Goal: Task Accomplishment & Management: Manage account settings

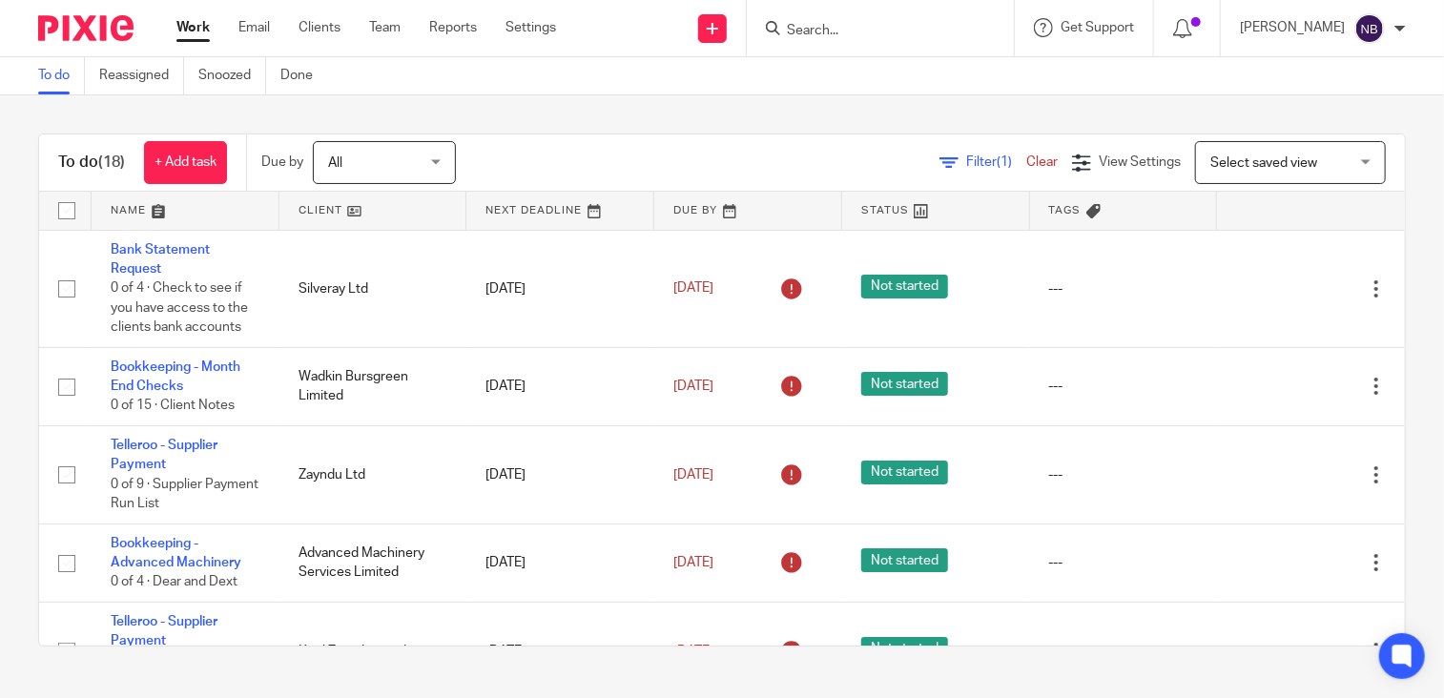
click at [322, 209] on link at bounding box center [373, 211] width 188 height 38
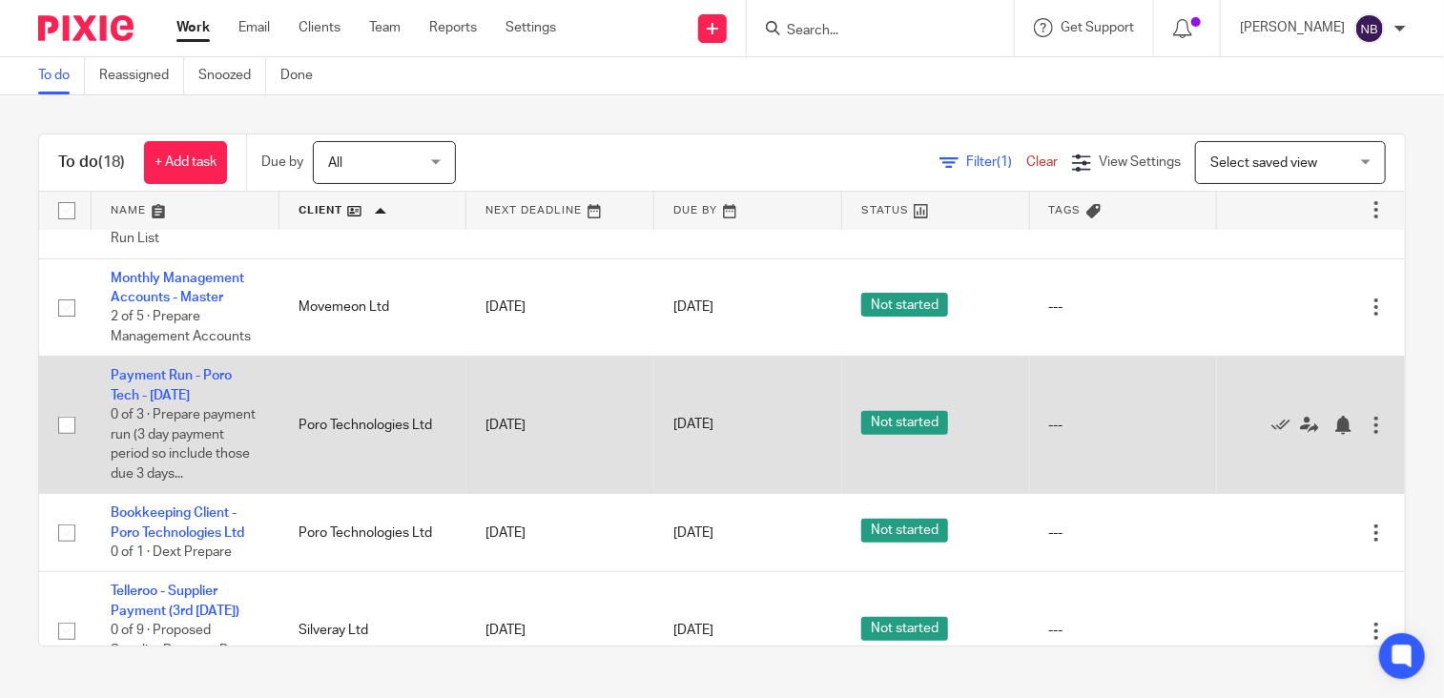
scroll to position [349, 0]
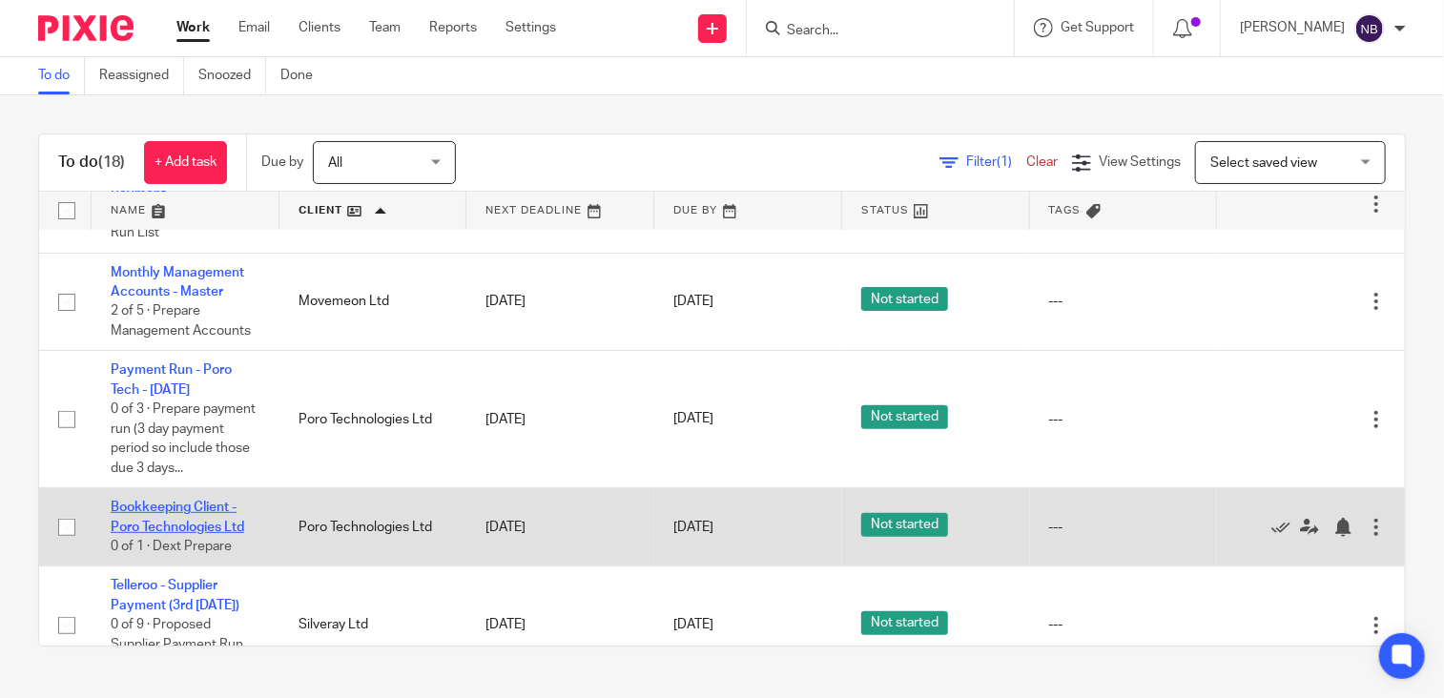
click at [172, 533] on link "Bookkeeping Client - Poro Technologies Ltd" at bounding box center [178, 517] width 134 height 32
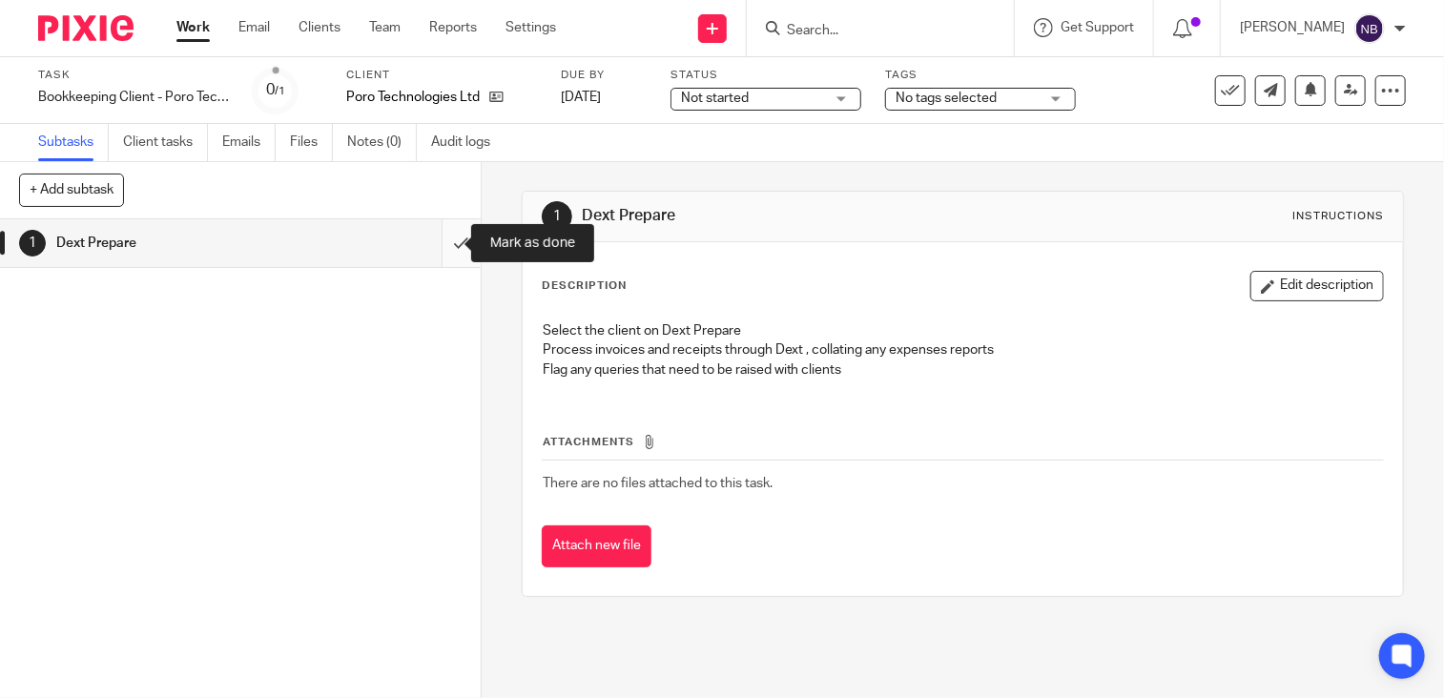
click at [448, 238] on input "submit" at bounding box center [240, 243] width 481 height 48
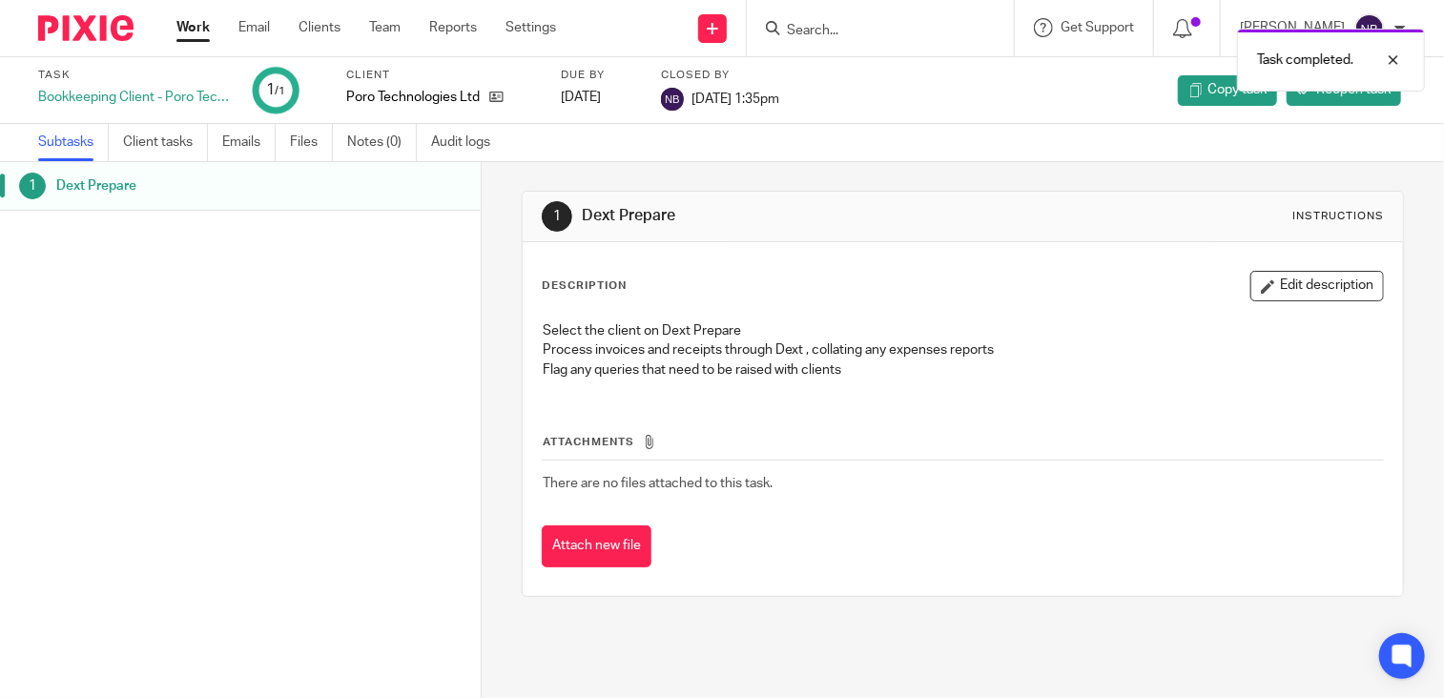
click at [183, 26] on link "Work" at bounding box center [192, 27] width 33 height 19
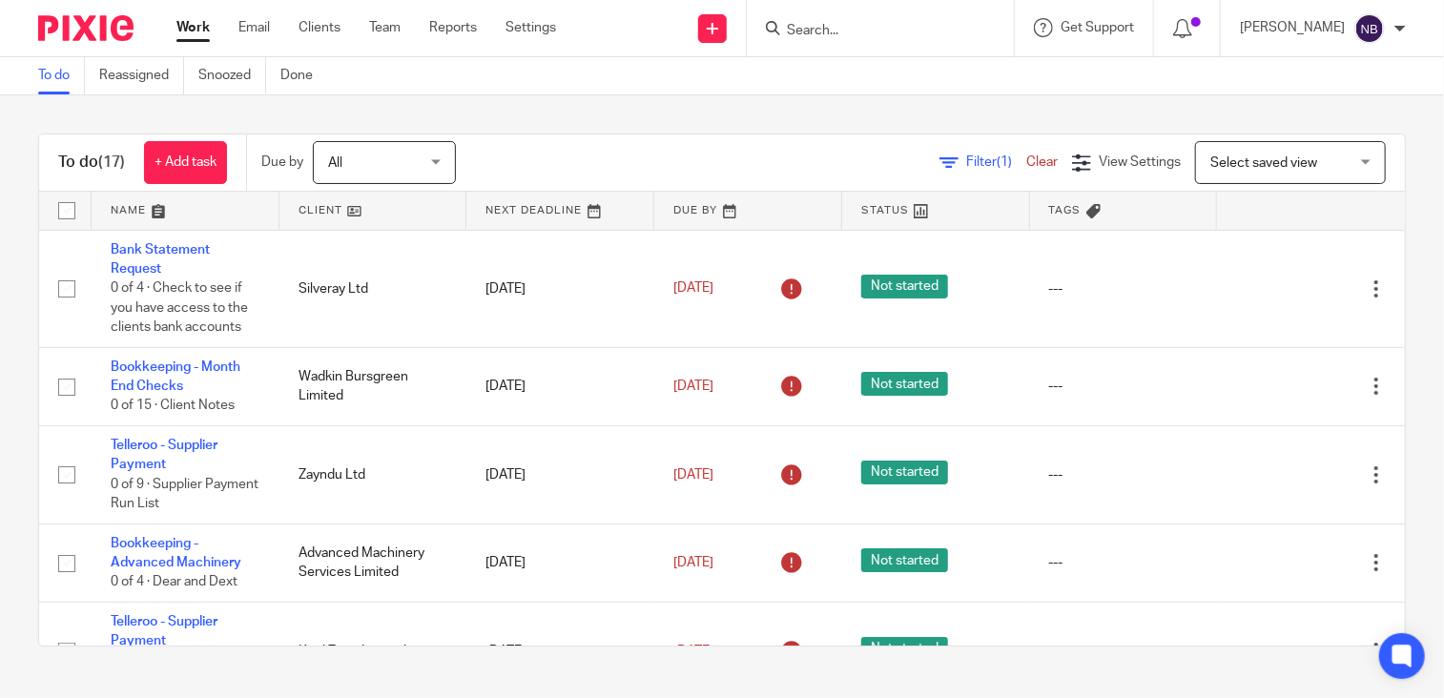
click at [318, 208] on link at bounding box center [373, 211] width 188 height 38
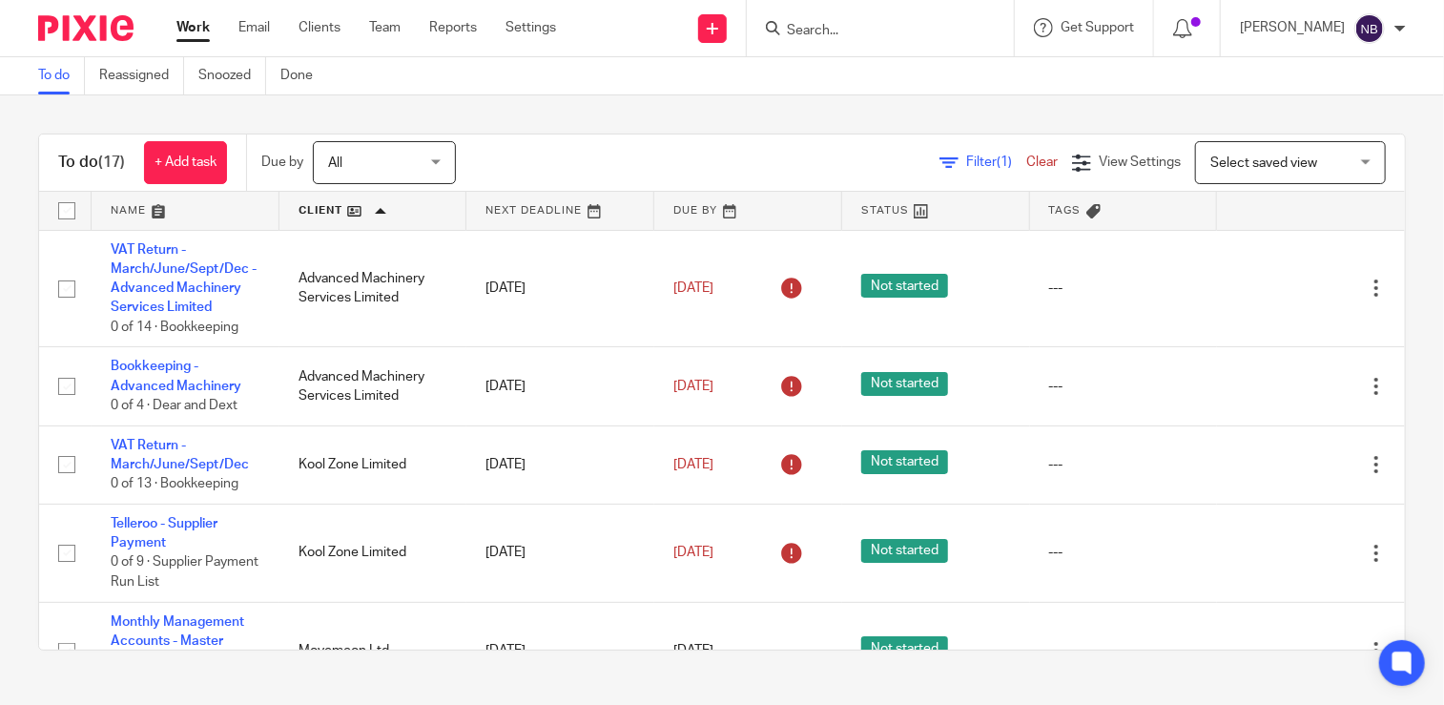
click at [904, 37] on input "Search" at bounding box center [871, 31] width 172 height 17
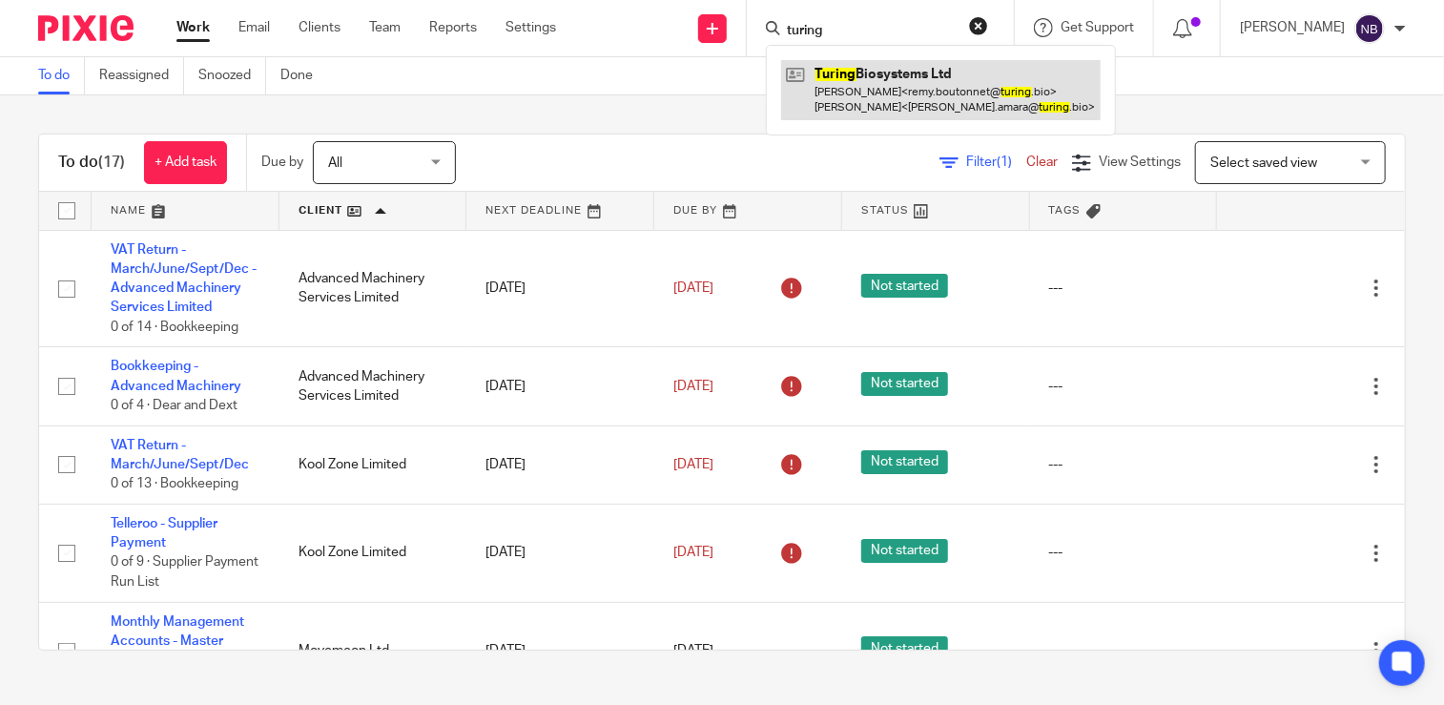
type input "turing"
click at [952, 80] on link at bounding box center [940, 89] width 319 height 59
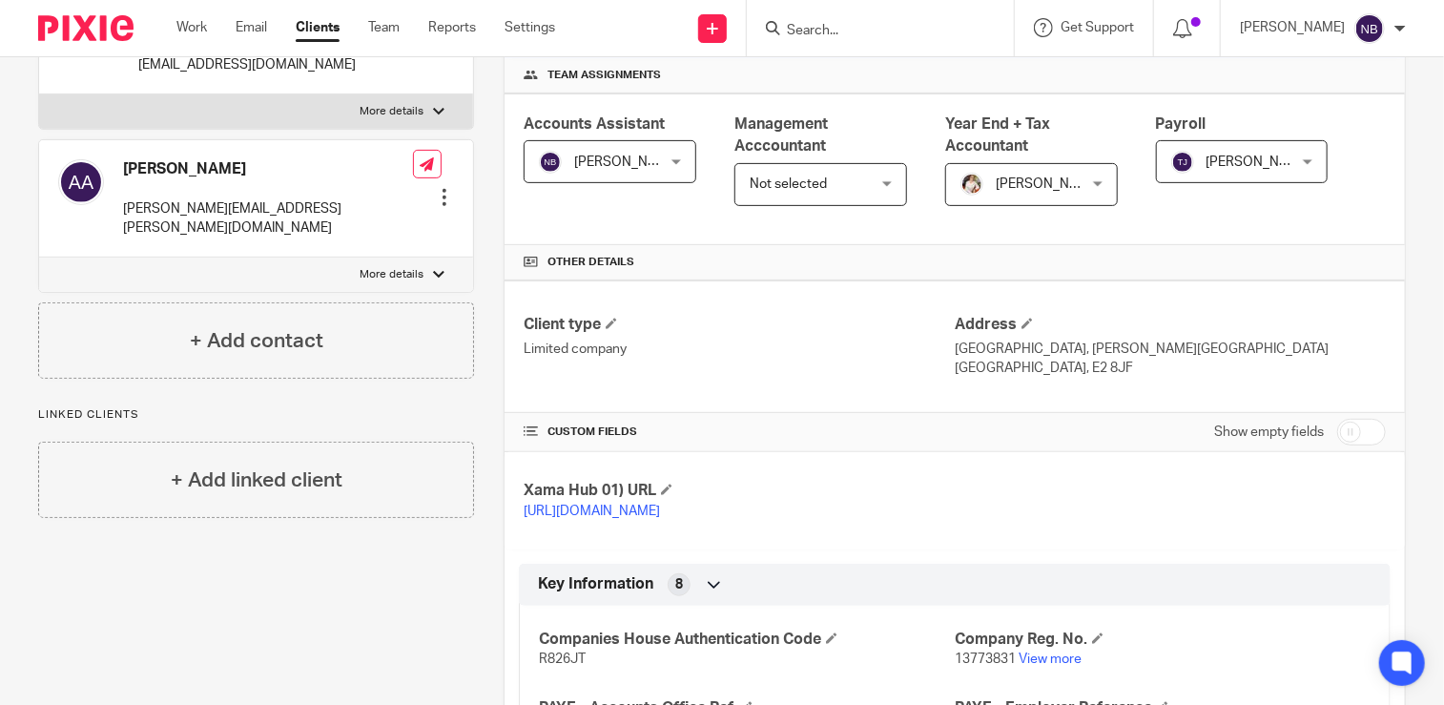
scroll to position [286, 0]
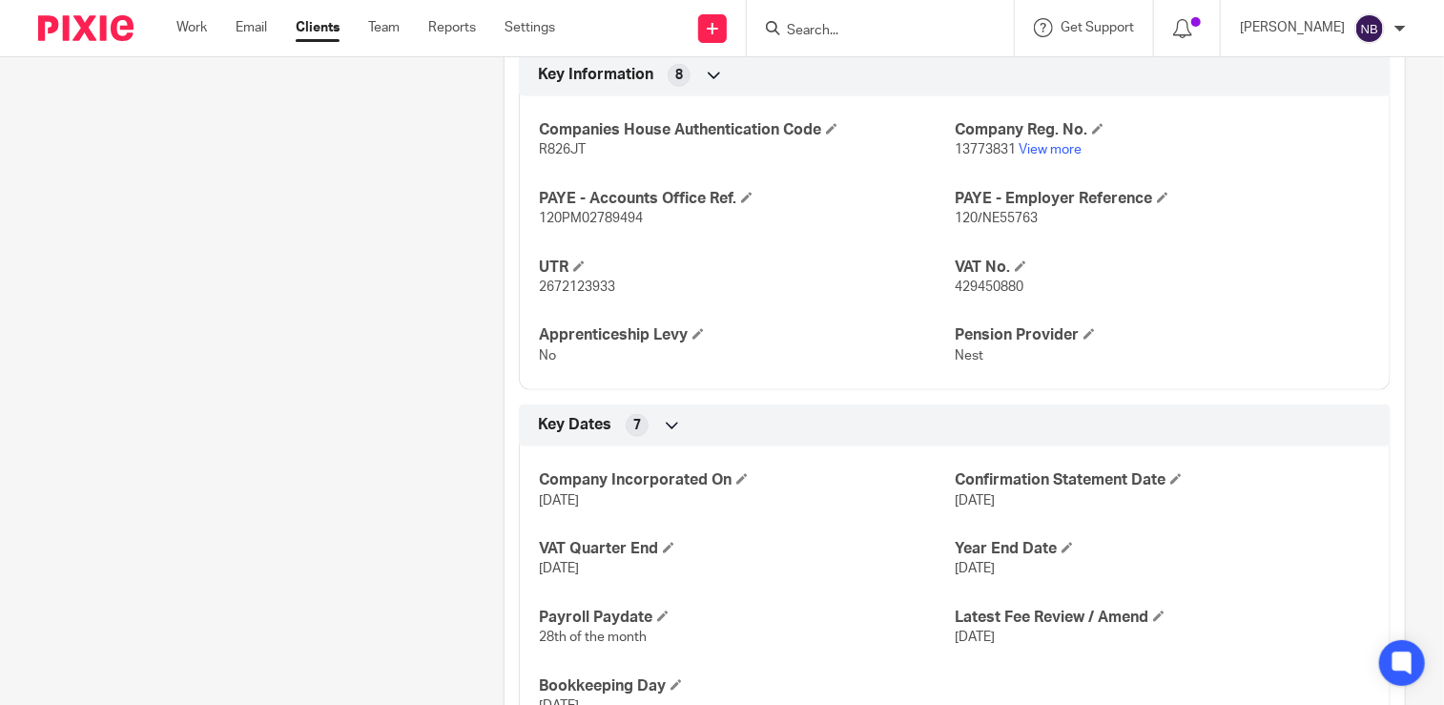
scroll to position [794, 0]
click at [282, 401] on div "Client contacts Adam Amara adam.amara@turing.bio Edit contact Create client fro…" at bounding box center [241, 245] width 465 height 1672
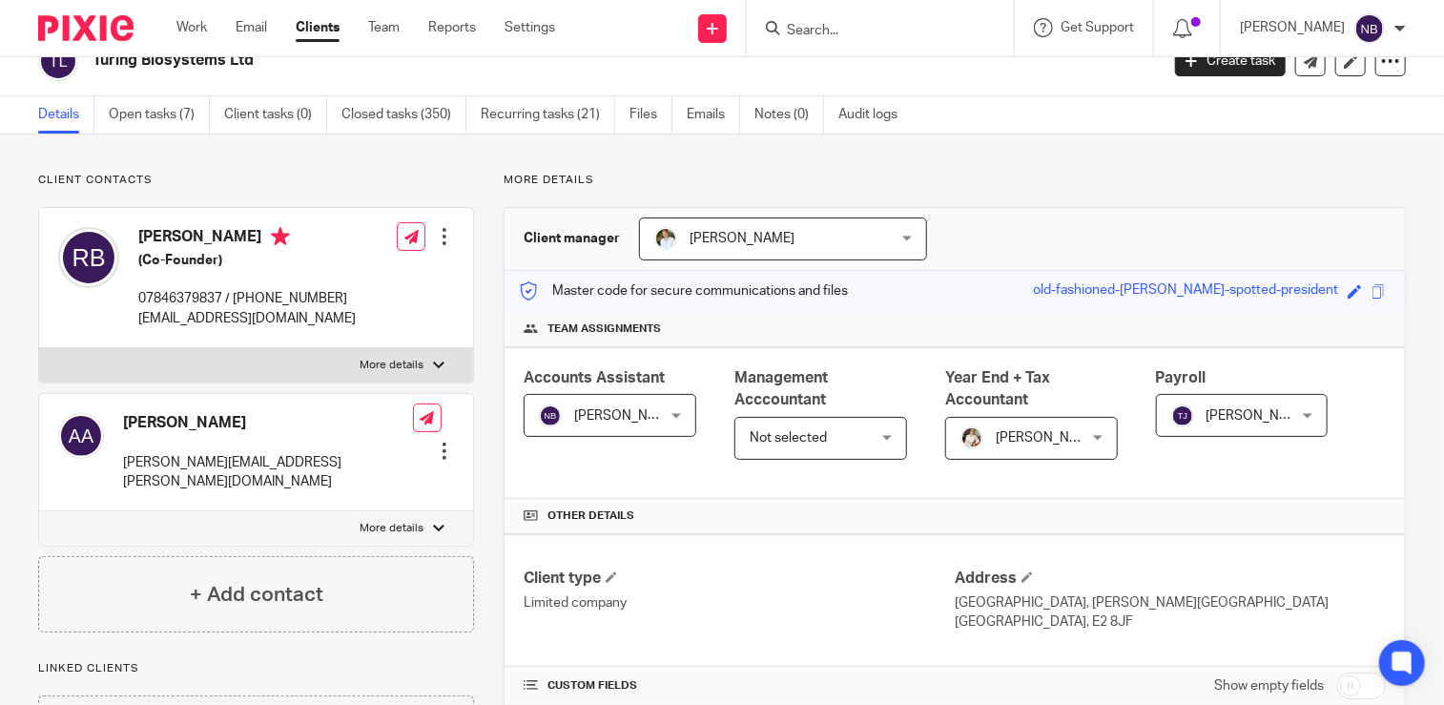
scroll to position [0, 0]
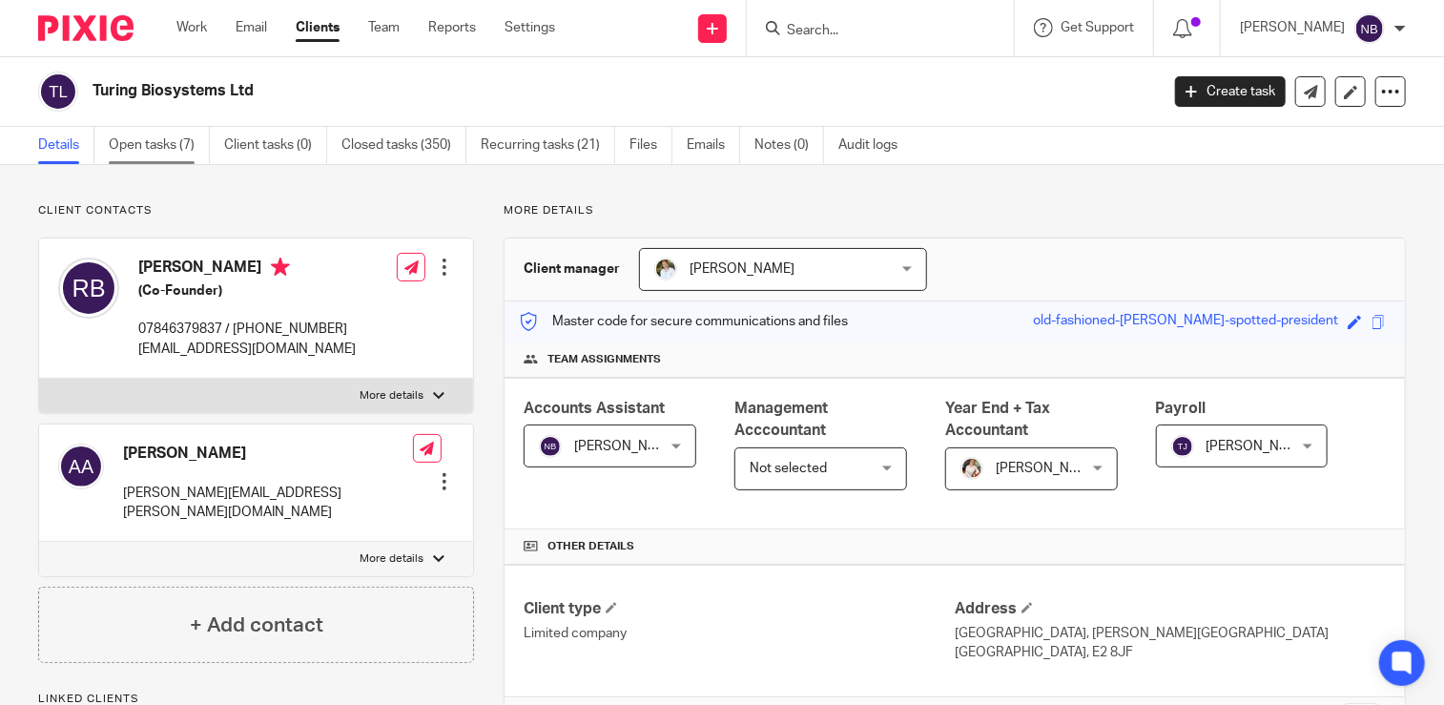
click at [133, 148] on link "Open tasks (7)" at bounding box center [159, 145] width 101 height 37
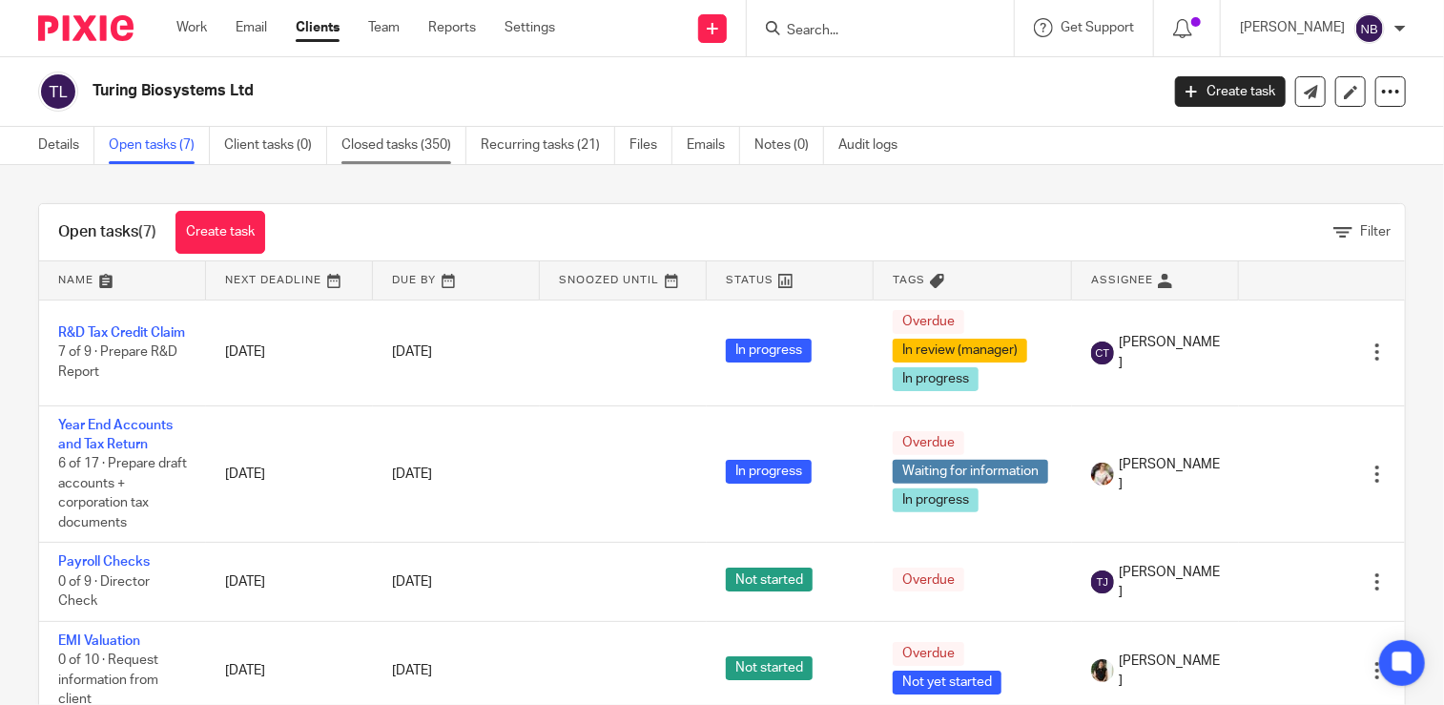
click at [377, 143] on link "Closed tasks (350)" at bounding box center [403, 145] width 125 height 37
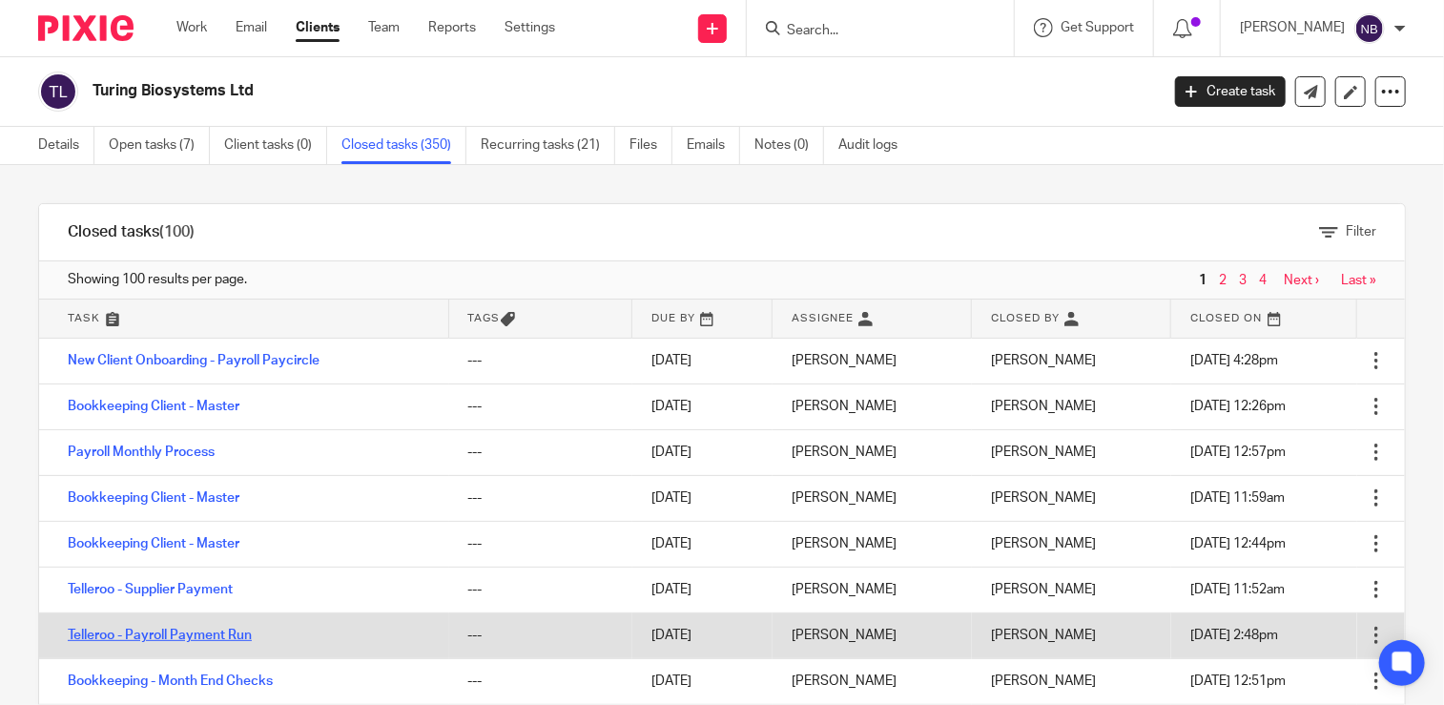
click at [218, 633] on link "Telleroo - Payroll Payment Run" at bounding box center [160, 634] width 184 height 13
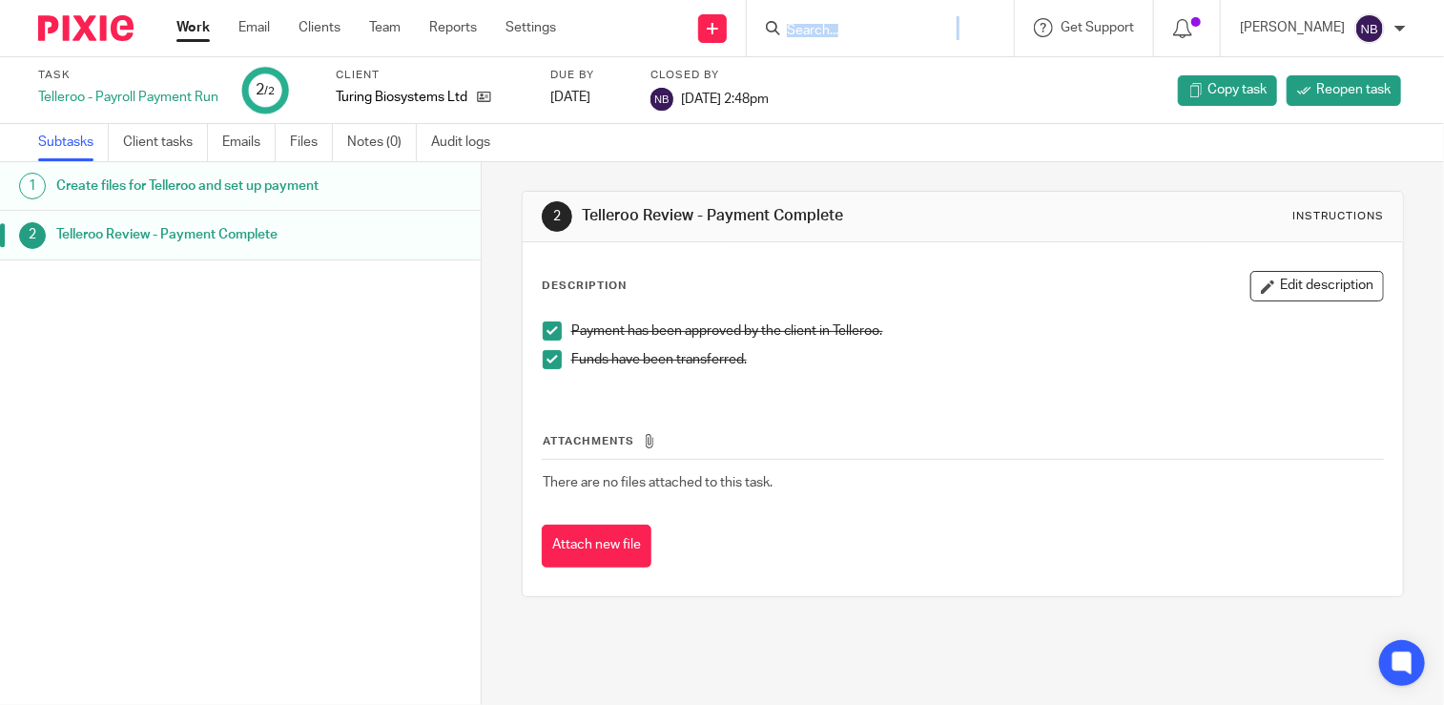
click at [988, 25] on form at bounding box center [886, 28] width 203 height 24
click at [851, 26] on input "Search" at bounding box center [871, 31] width 172 height 17
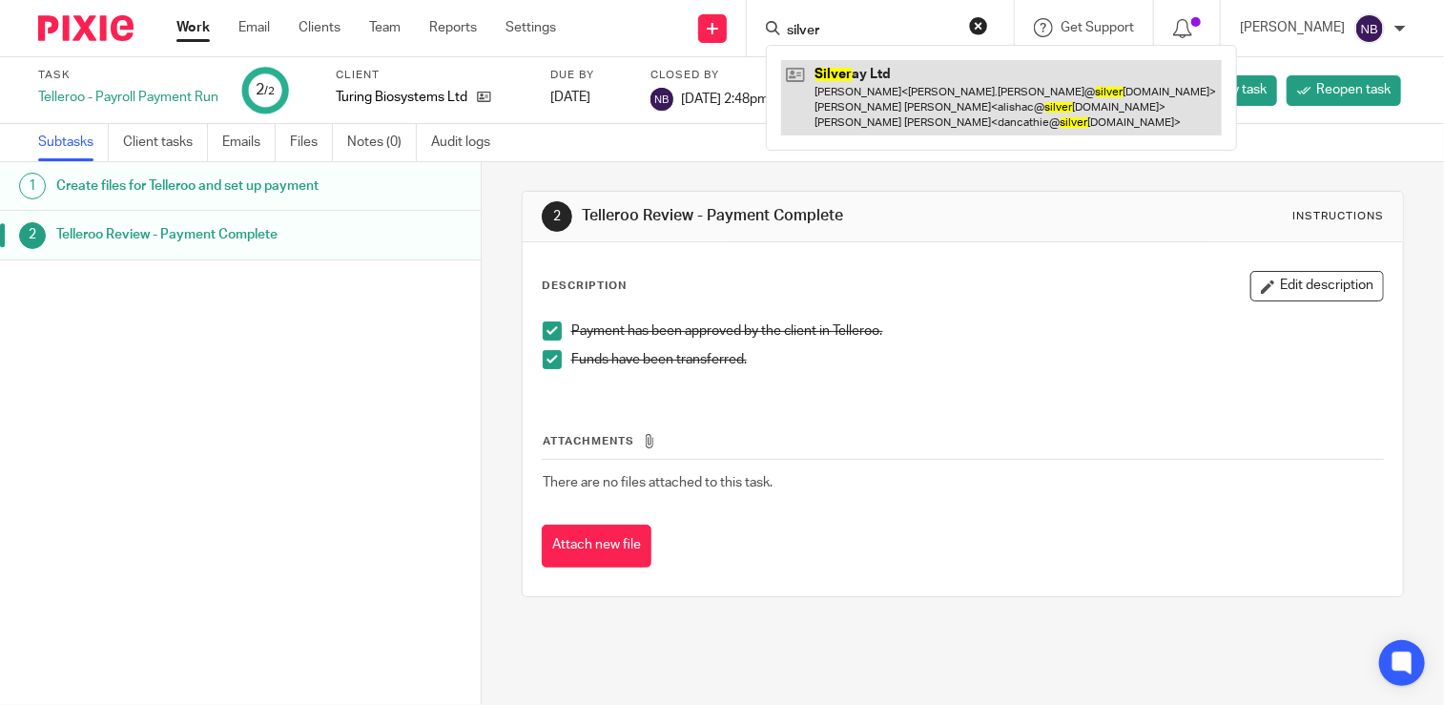
type input "silver"
click at [993, 88] on link at bounding box center [1001, 97] width 441 height 75
click at [993, 87] on link at bounding box center [1001, 97] width 441 height 75
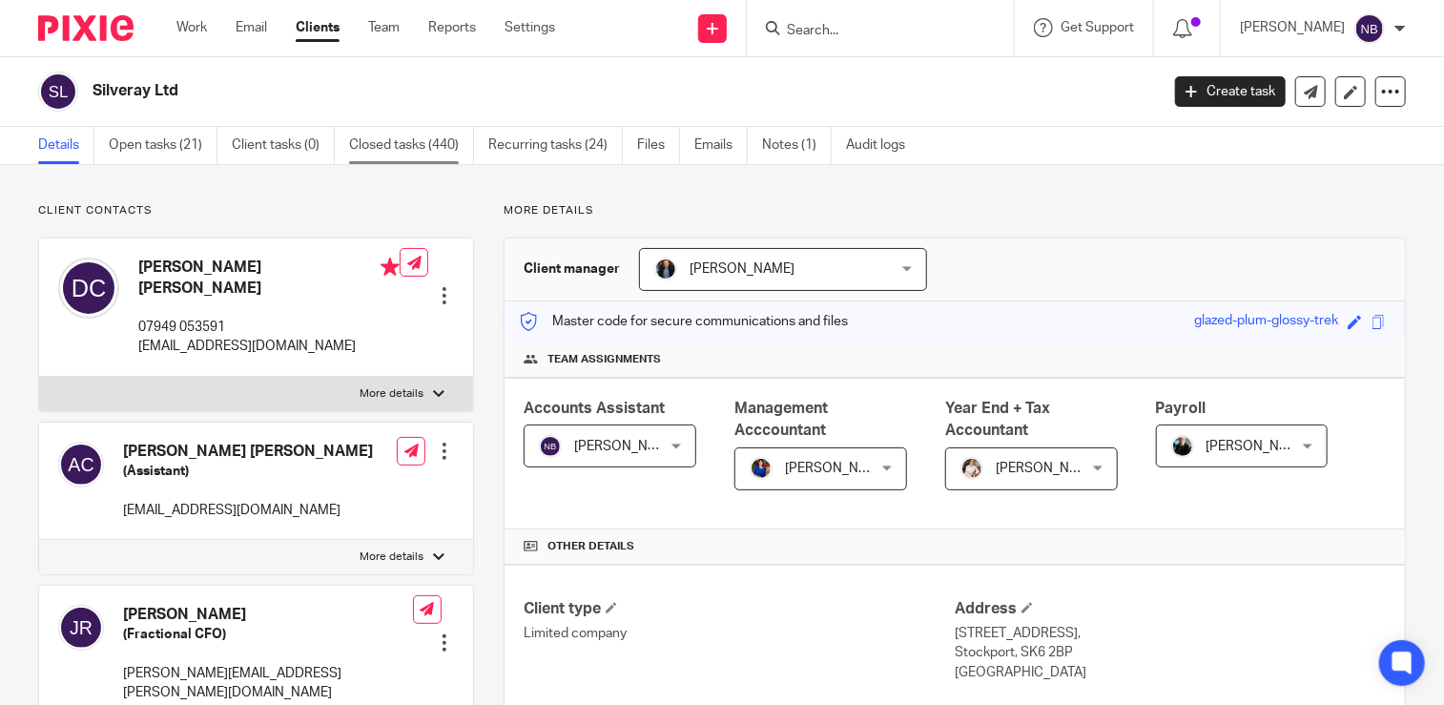
click at [385, 146] on link "Closed tasks (440)" at bounding box center [411, 145] width 125 height 37
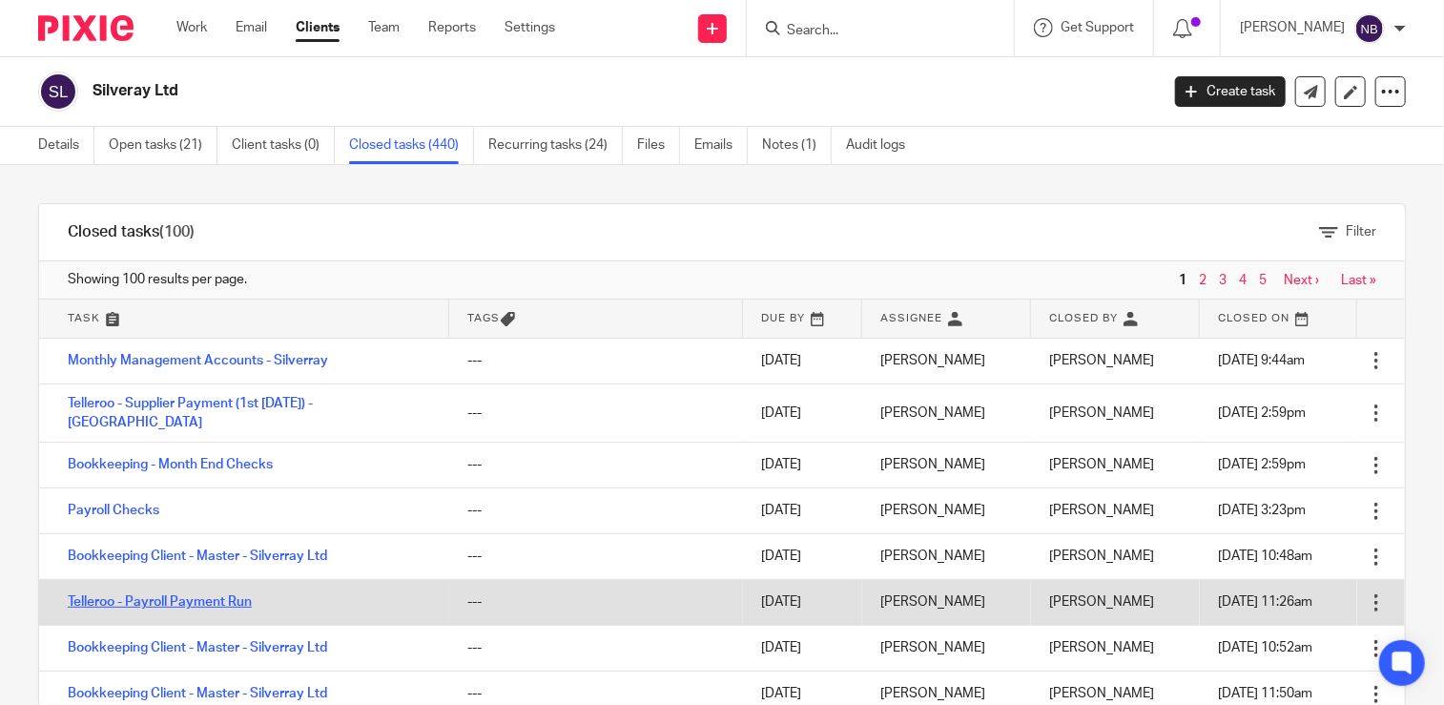
click at [160, 595] on link "Telleroo - Payroll Payment Run" at bounding box center [160, 601] width 184 height 13
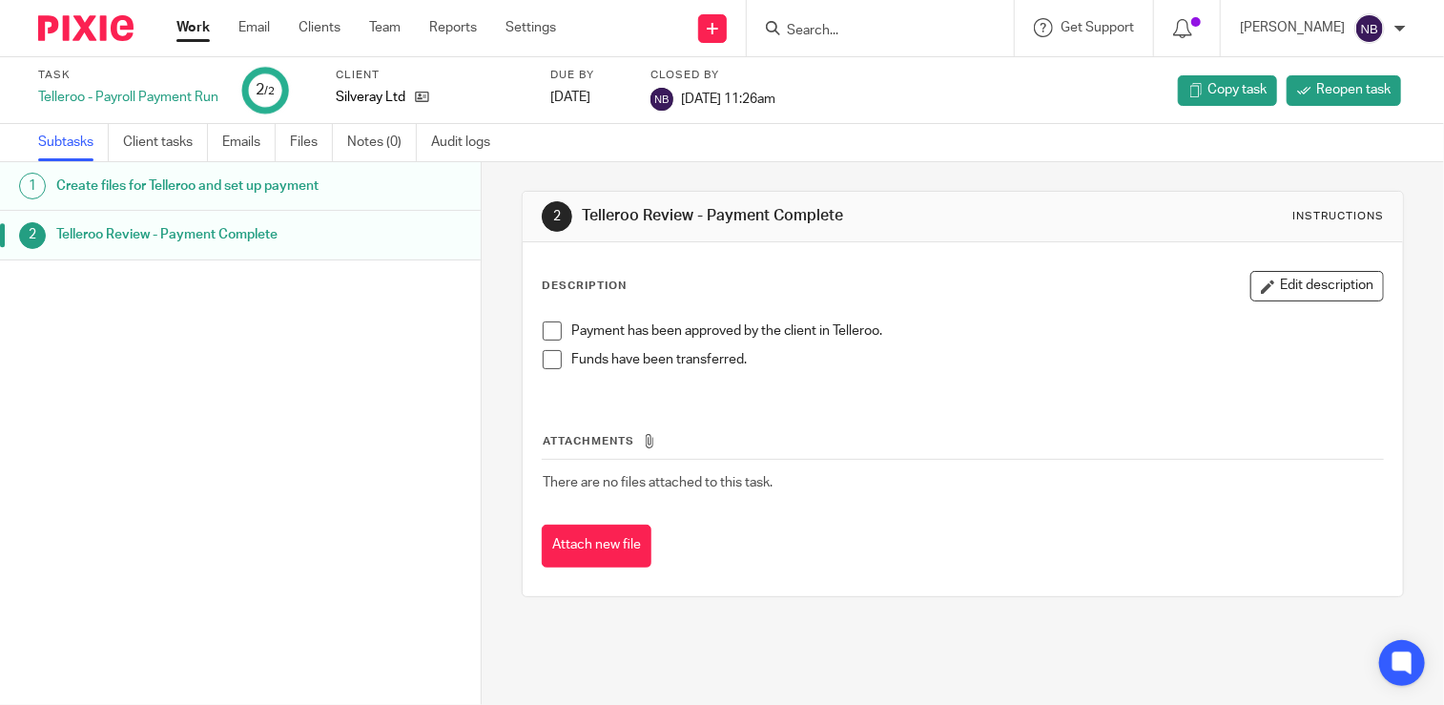
click at [851, 31] on input "Search" at bounding box center [871, 31] width 172 height 17
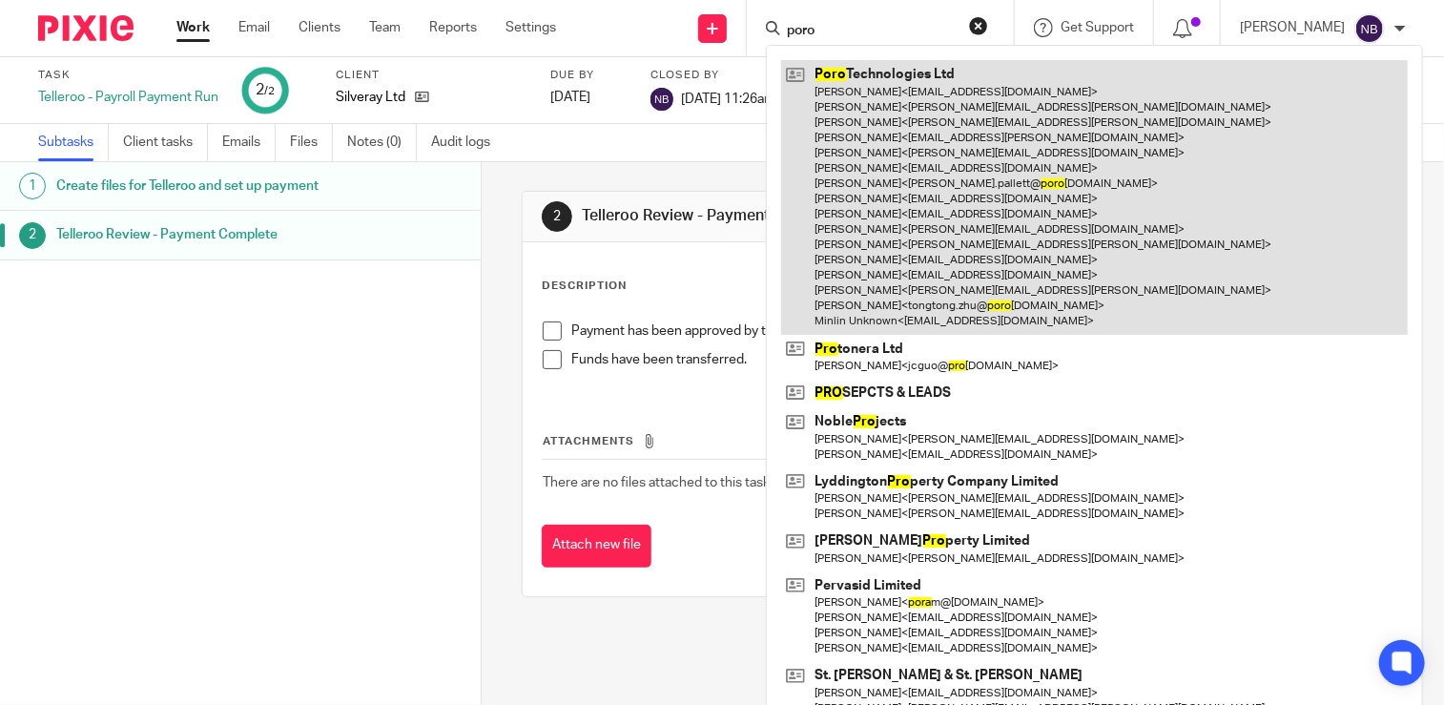
type input "poro"
click at [931, 162] on link at bounding box center [1094, 197] width 627 height 274
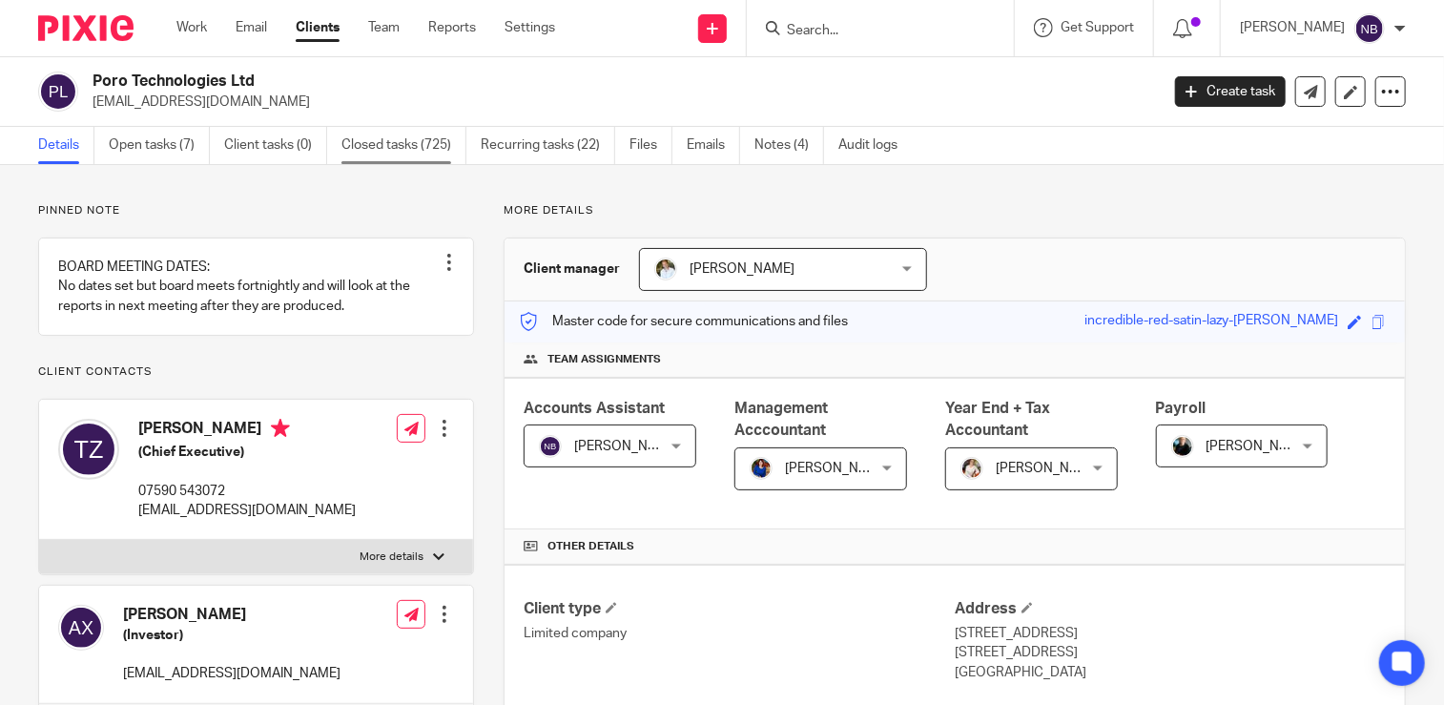
click at [370, 144] on link "Closed tasks (725)" at bounding box center [403, 145] width 125 height 37
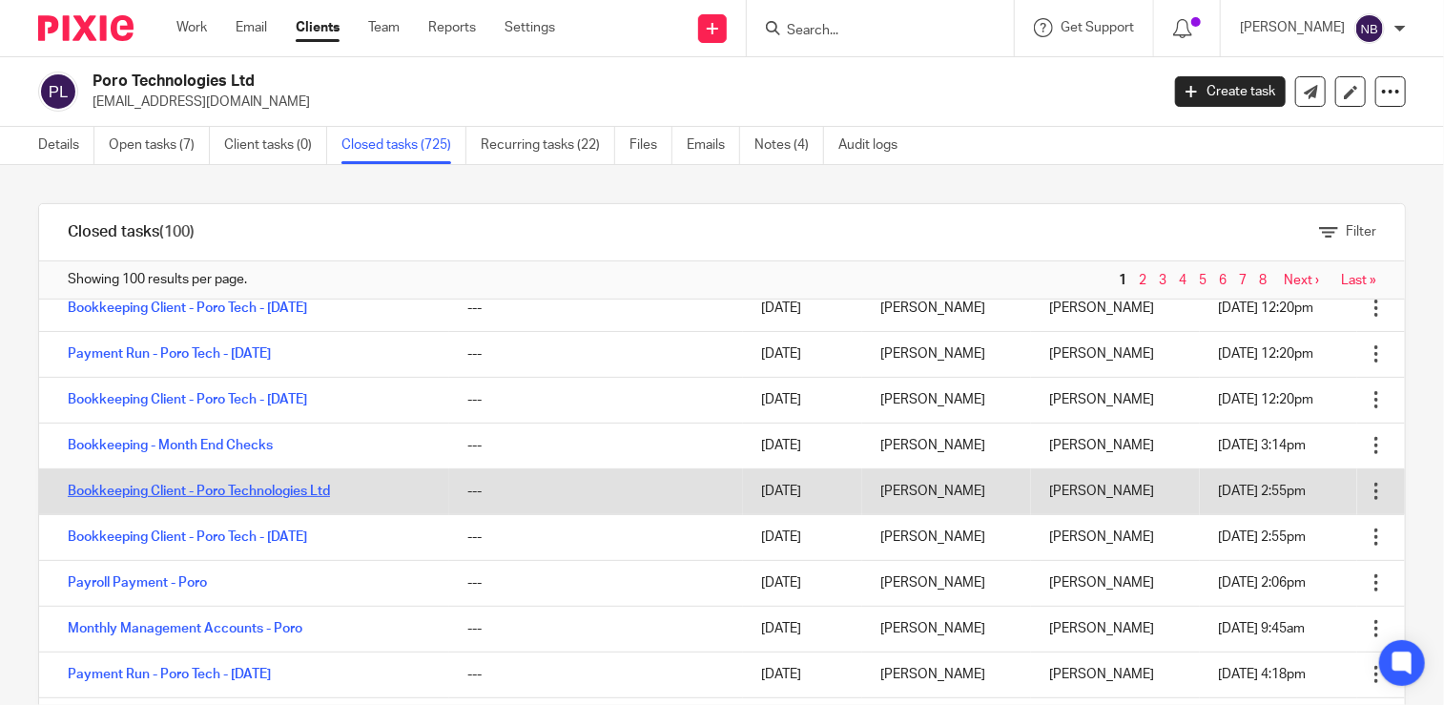
scroll to position [349, 0]
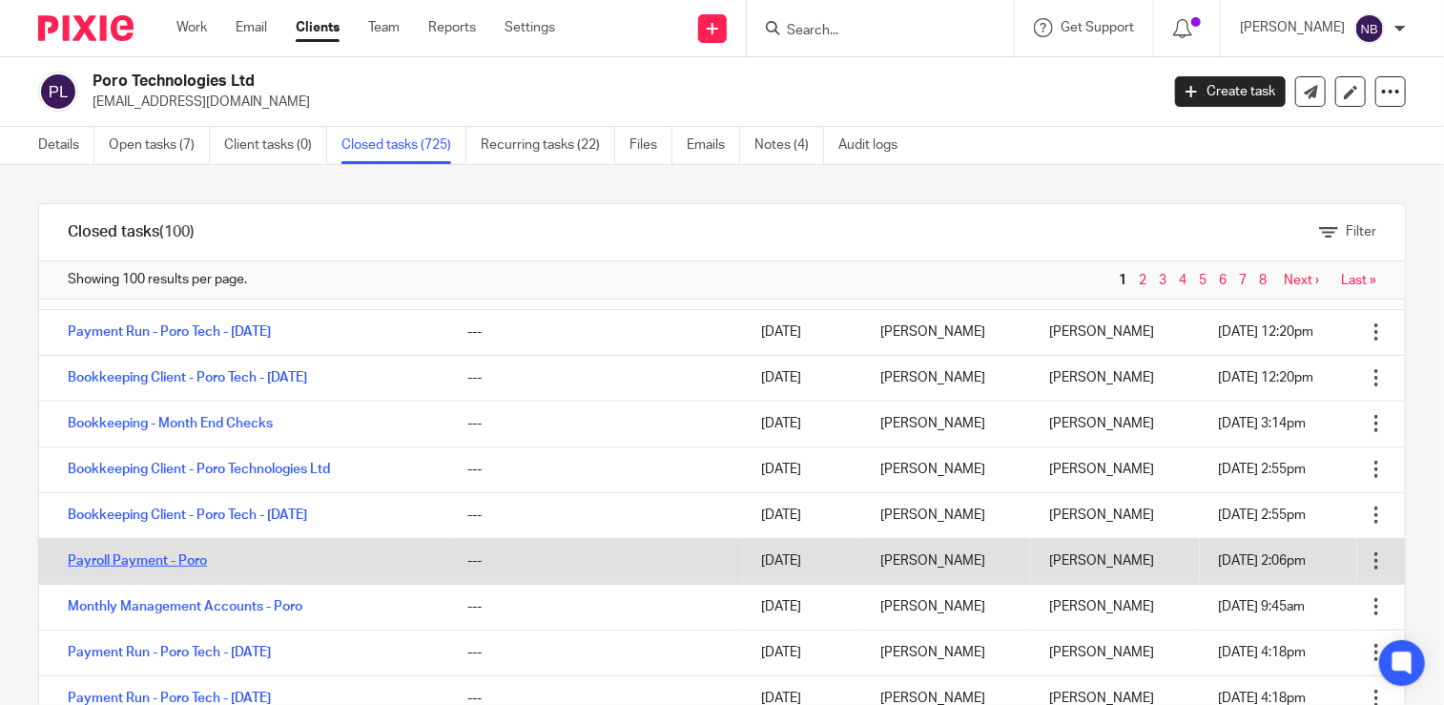
click at [195, 562] on link "Payroll Payment - Poro" at bounding box center [137, 560] width 139 height 13
